Goal: Task Accomplishment & Management: Complete application form

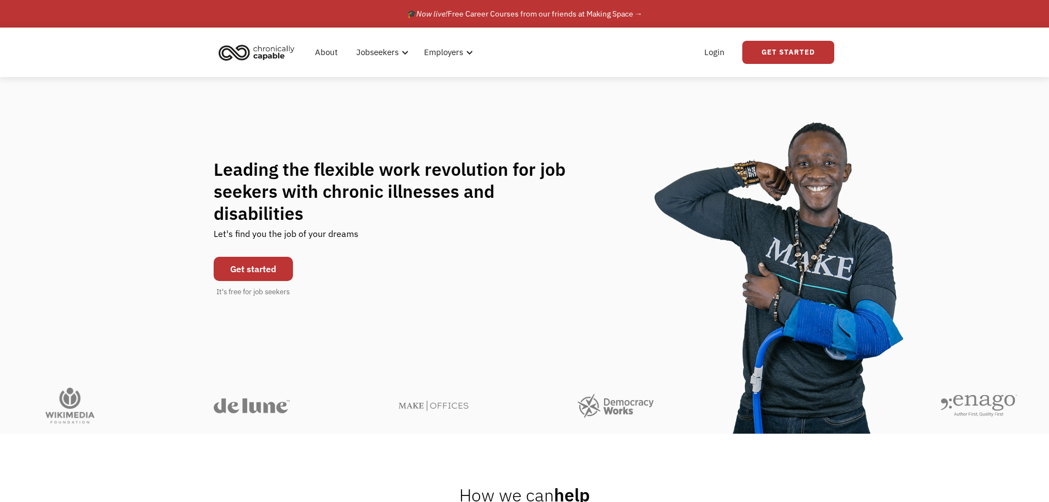
click at [247, 264] on link "Get started" at bounding box center [253, 269] width 79 height 24
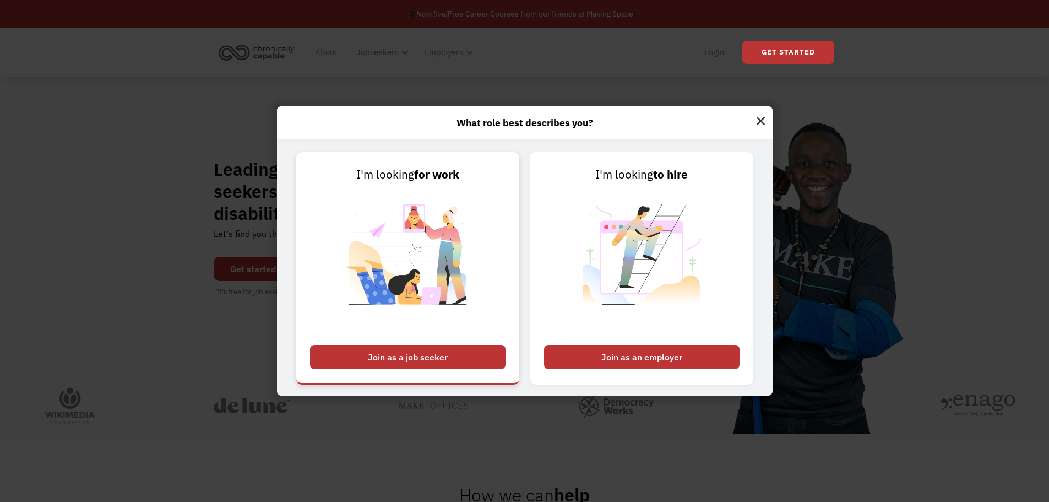
click at [466, 358] on div "Join as a job seeker" at bounding box center [407, 357] width 195 height 24
